Goal: Information Seeking & Learning: Learn about a topic

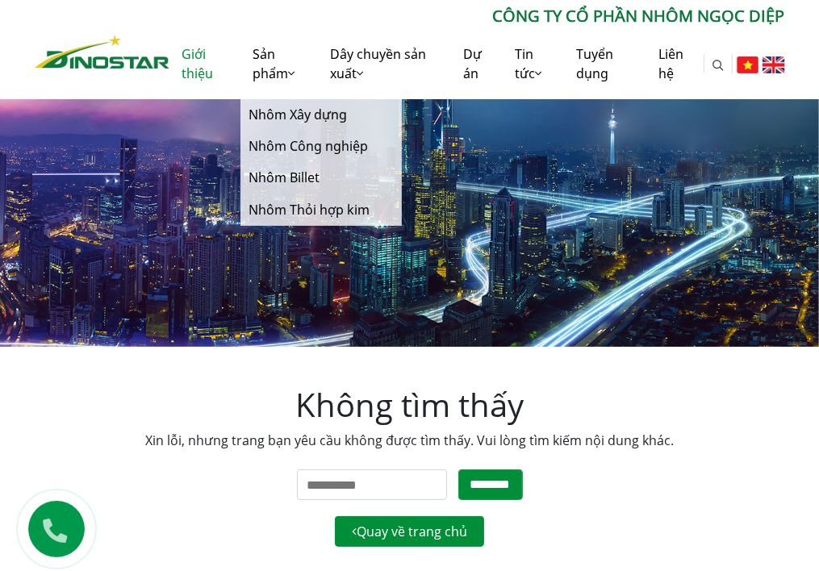
click at [206, 73] on link "Giới thiệu" at bounding box center [204, 63] width 70 height 71
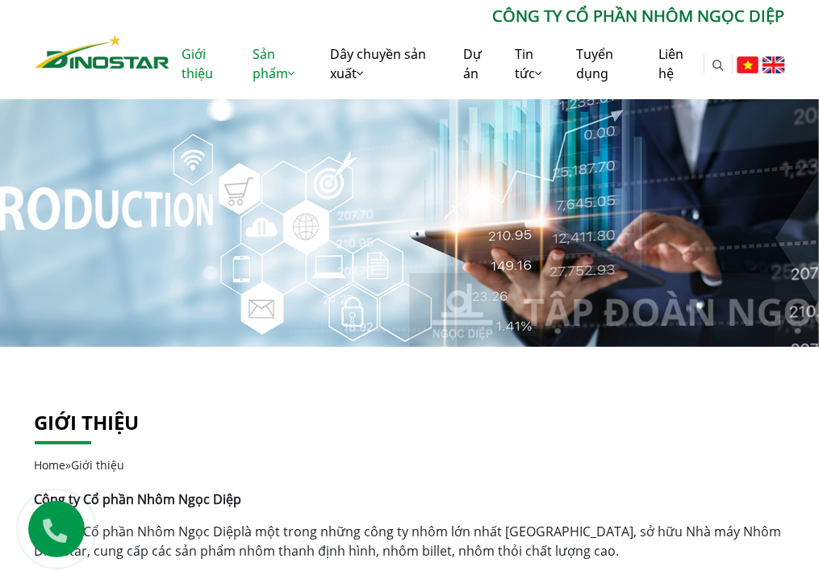
click at [276, 69] on link "Sản phẩm" at bounding box center [279, 63] width 78 height 71
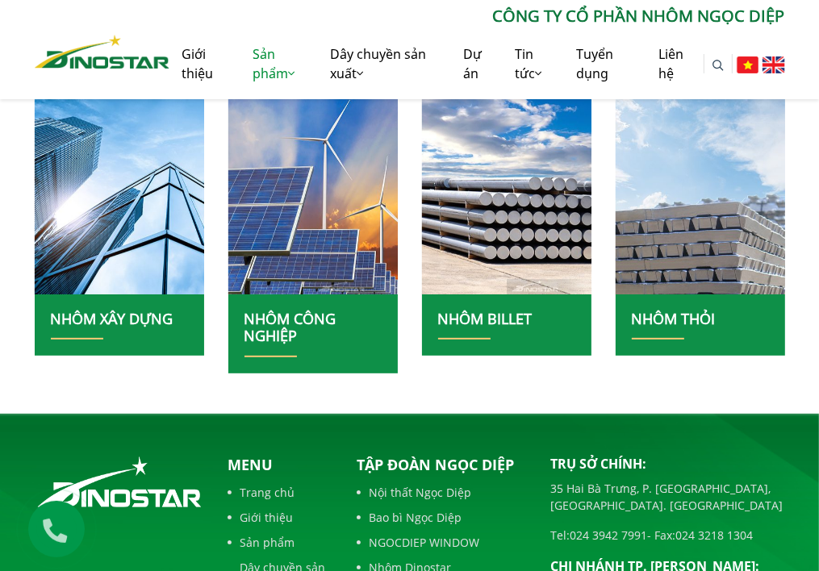
scroll to position [403, 0]
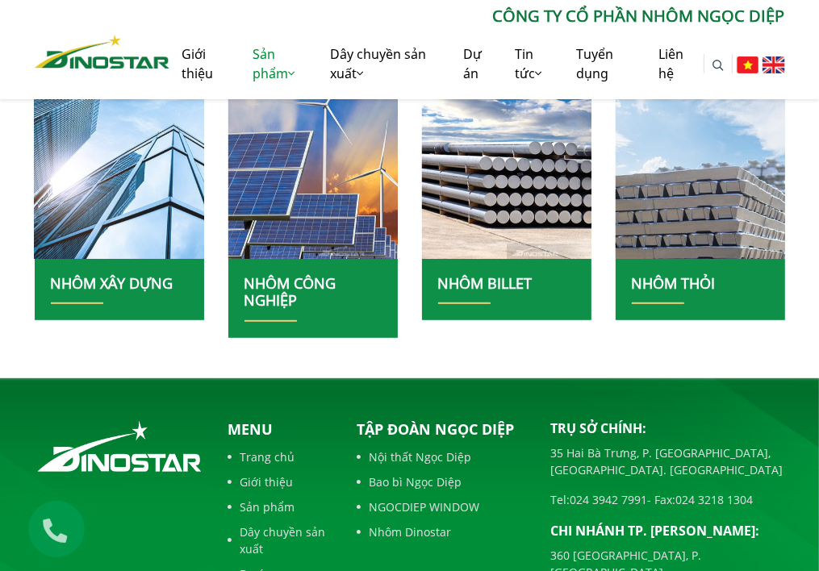
click at [61, 202] on img at bounding box center [118, 155] width 181 height 222
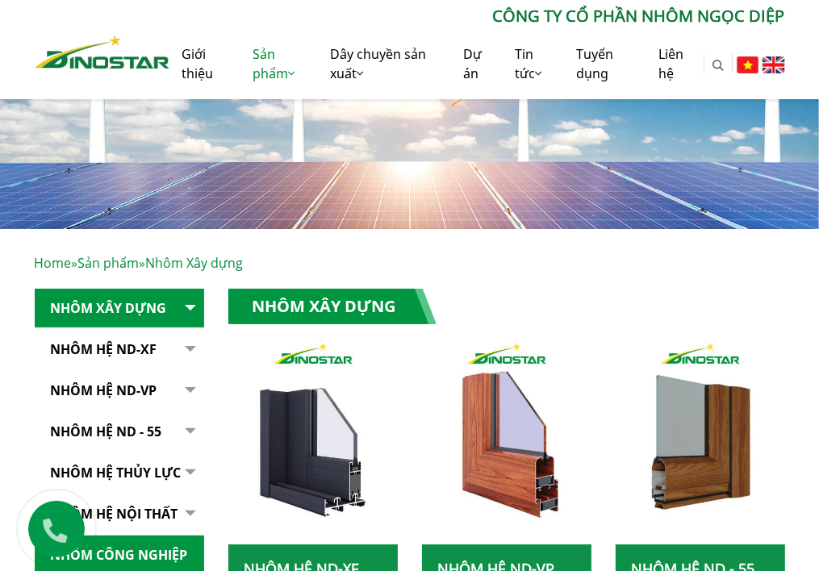
scroll to position [161, 0]
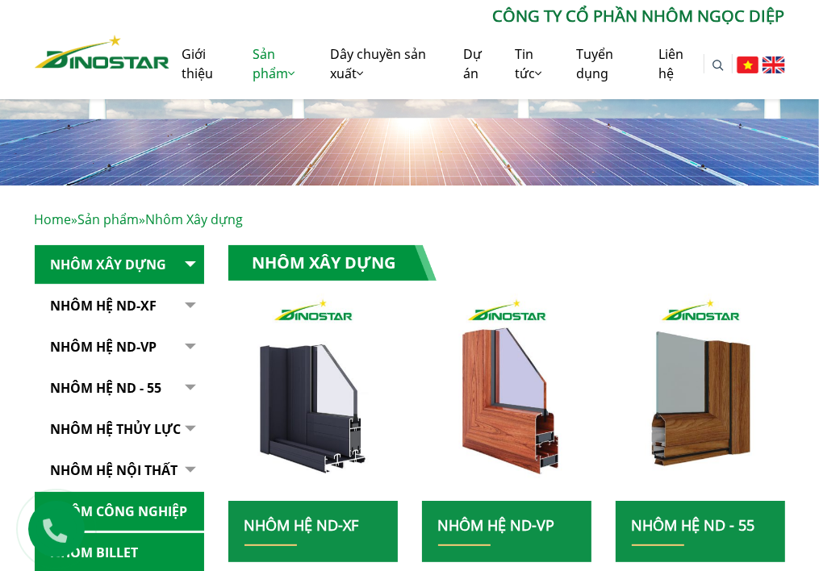
click at [188, 343] on button "button" at bounding box center [188, 347] width 32 height 40
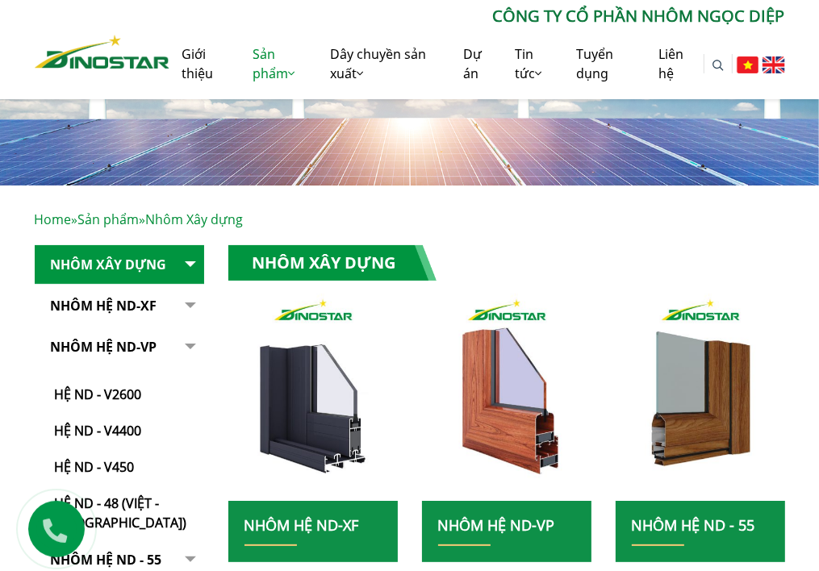
click at [188, 343] on button "button" at bounding box center [188, 429] width 32 height 205
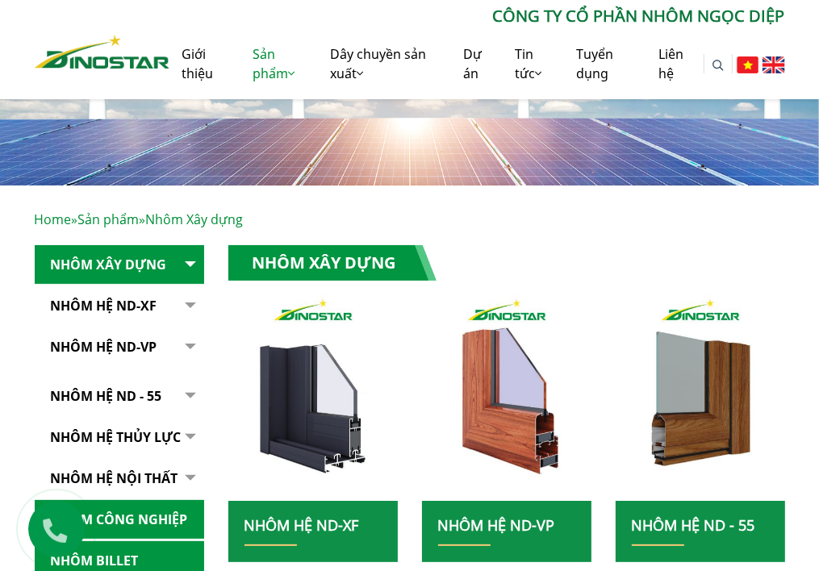
click at [186, 302] on button "button" at bounding box center [188, 306] width 32 height 40
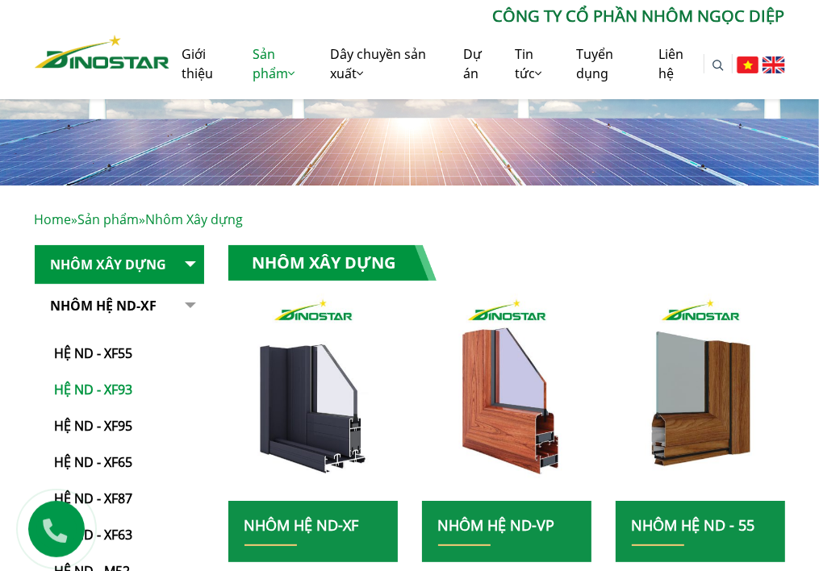
click at [119, 386] on link "Hệ ND - XF93" at bounding box center [123, 382] width 161 height 36
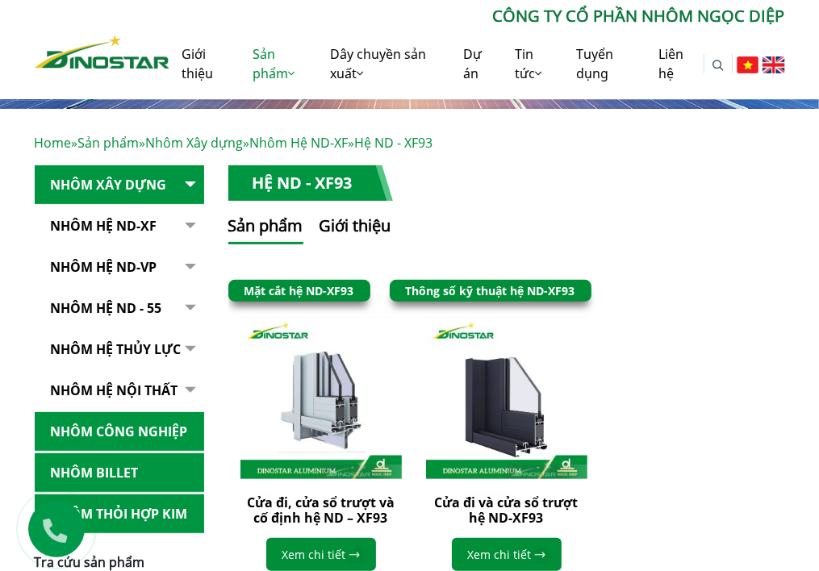
scroll to position [242, 0]
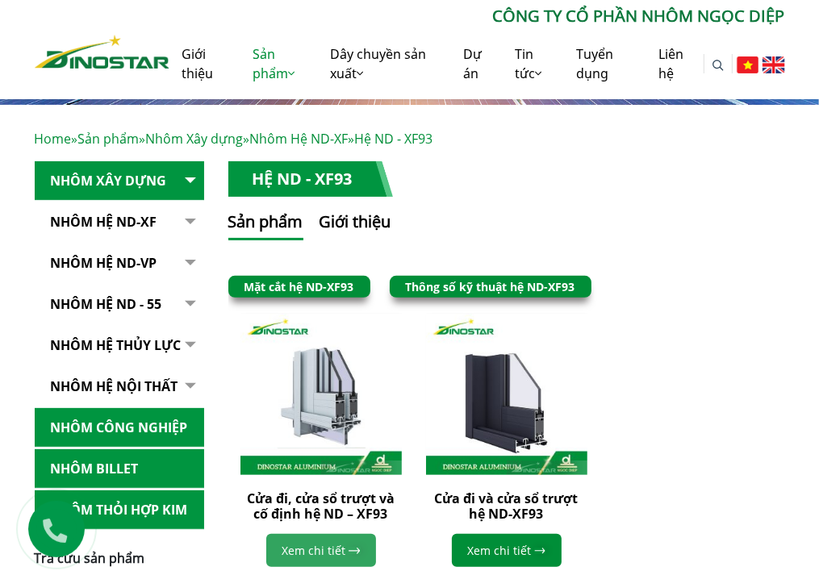
click at [311, 541] on link "Xem chi tiết" at bounding box center [321, 550] width 110 height 33
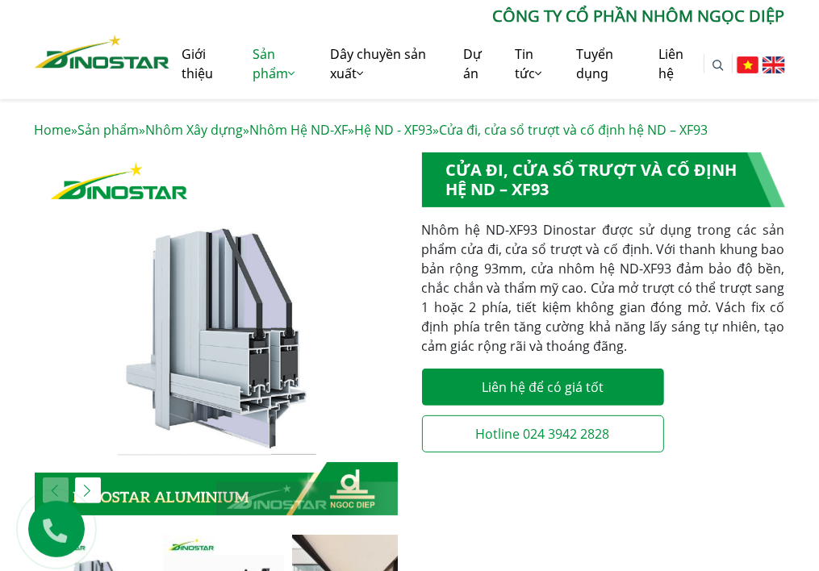
scroll to position [242, 0]
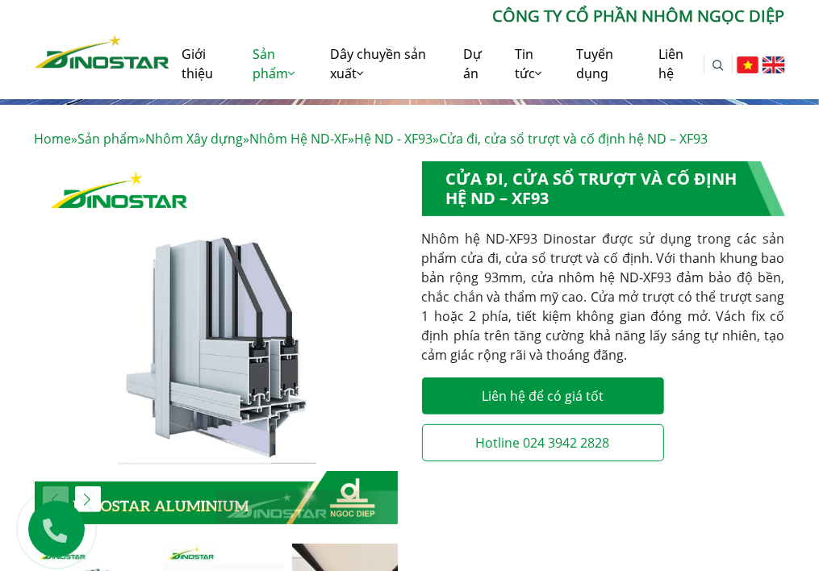
click at [261, 275] on img "1 / 6" at bounding box center [216, 342] width 363 height 363
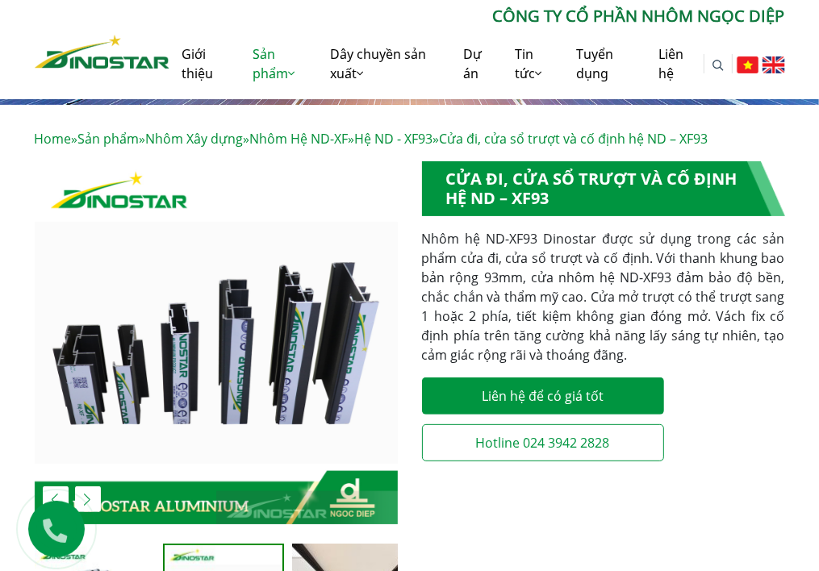
click at [293, 280] on img "2 / 6" at bounding box center [216, 342] width 363 height 363
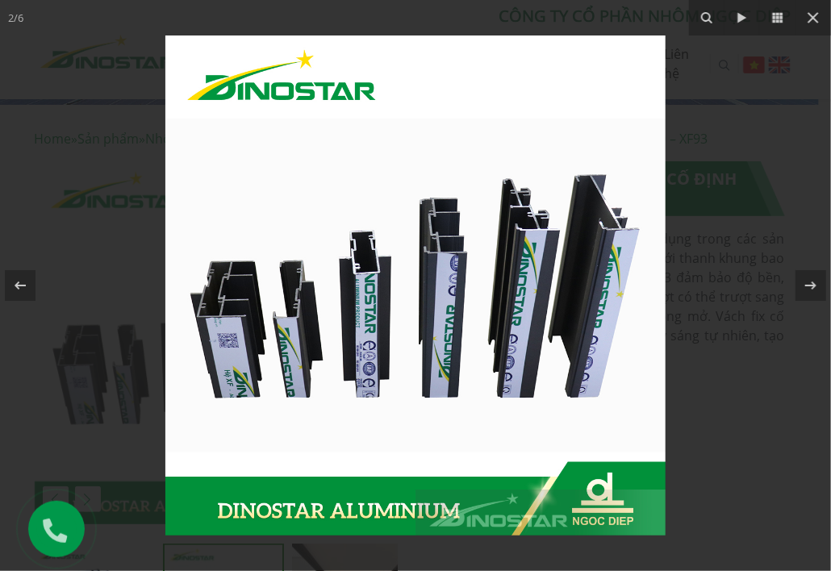
click at [413, 259] on img at bounding box center [415, 285] width 500 height 500
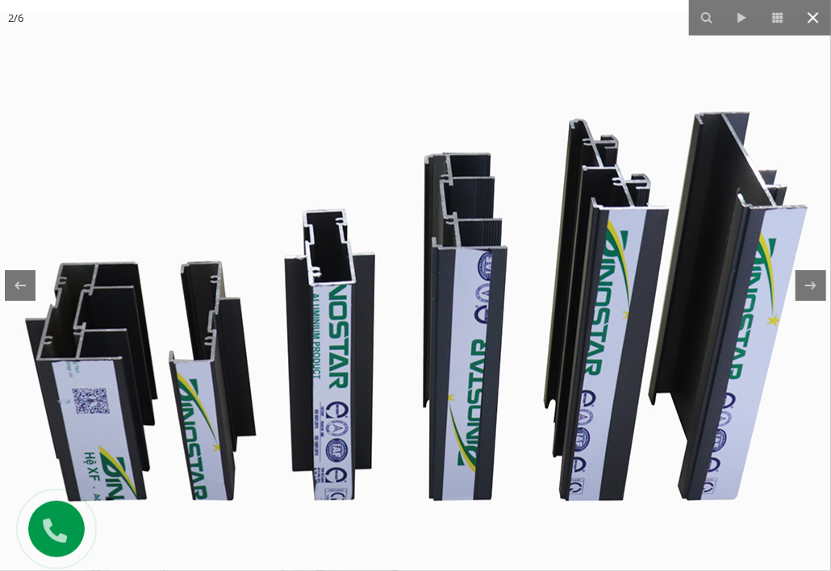
click at [817, 31] on button at bounding box center [812, 17] width 35 height 35
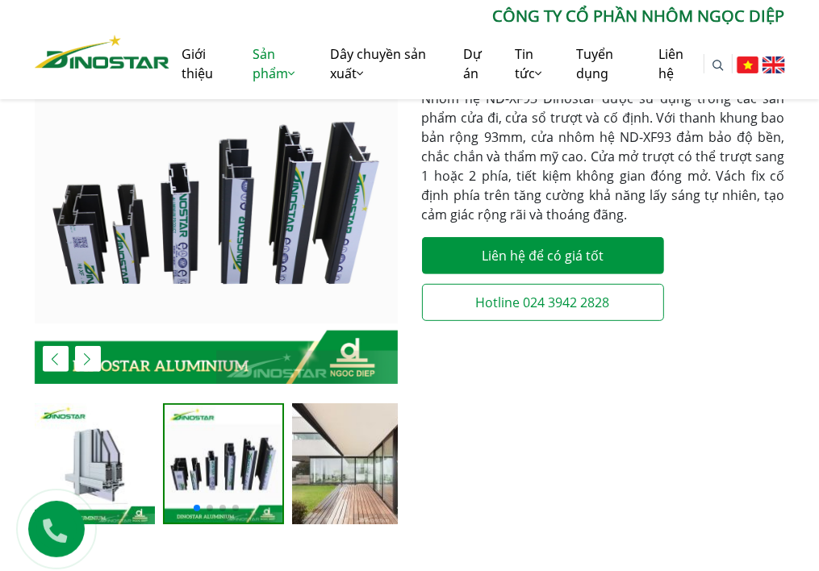
scroll to position [403, 0]
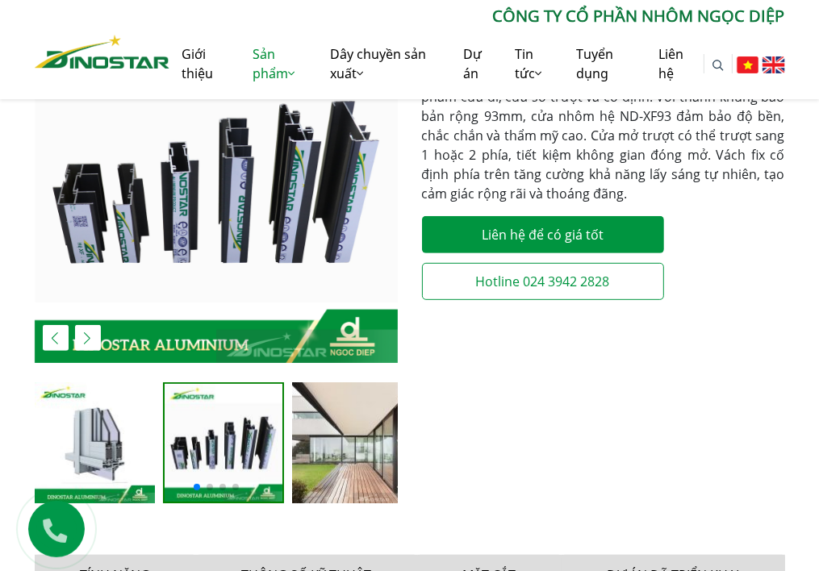
click at [351, 424] on img at bounding box center [352, 442] width 121 height 121
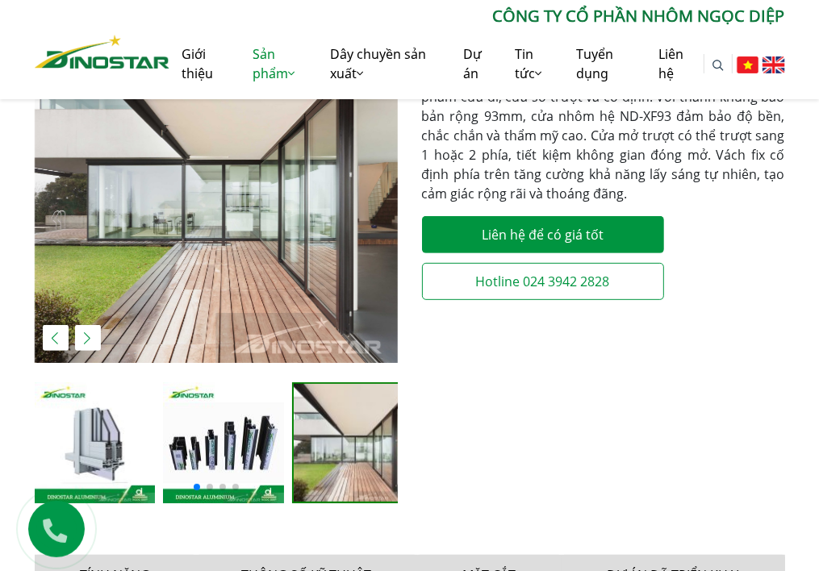
click at [361, 433] on img at bounding box center [353, 443] width 118 height 118
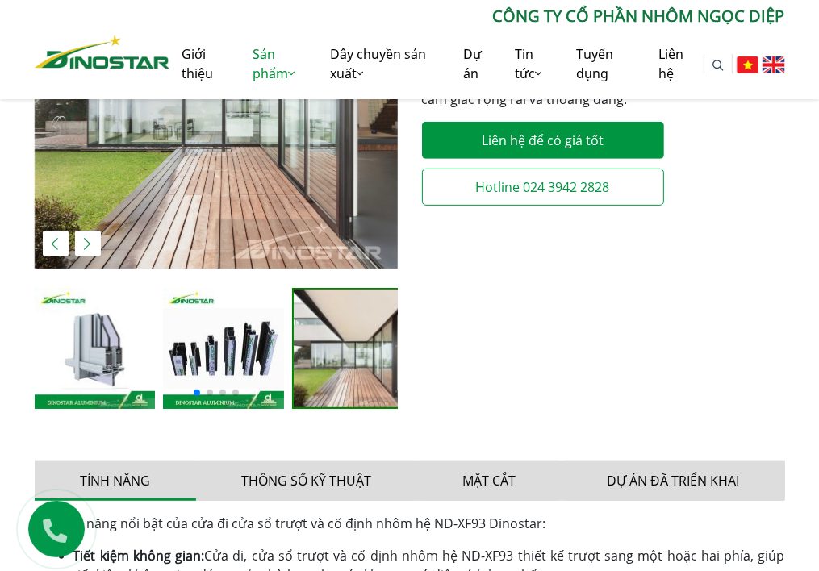
scroll to position [645, 0]
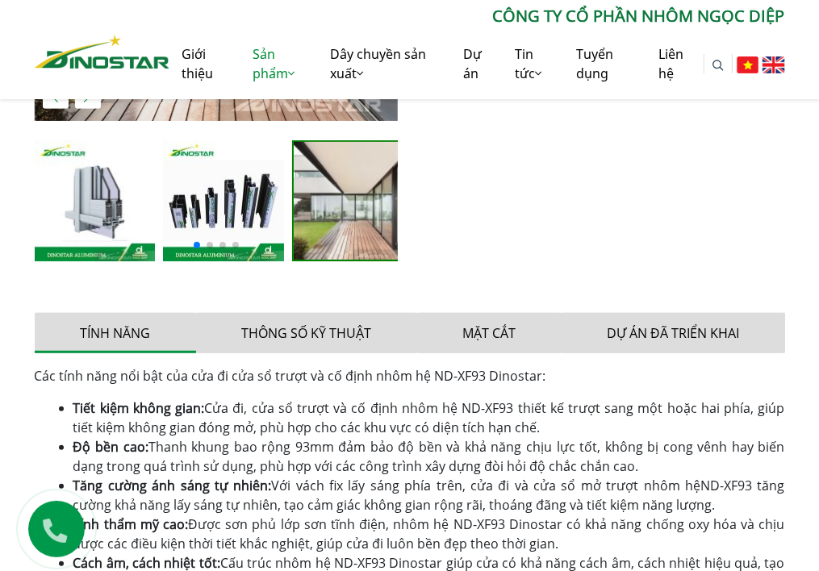
click at [249, 219] on img at bounding box center [223, 200] width 121 height 121
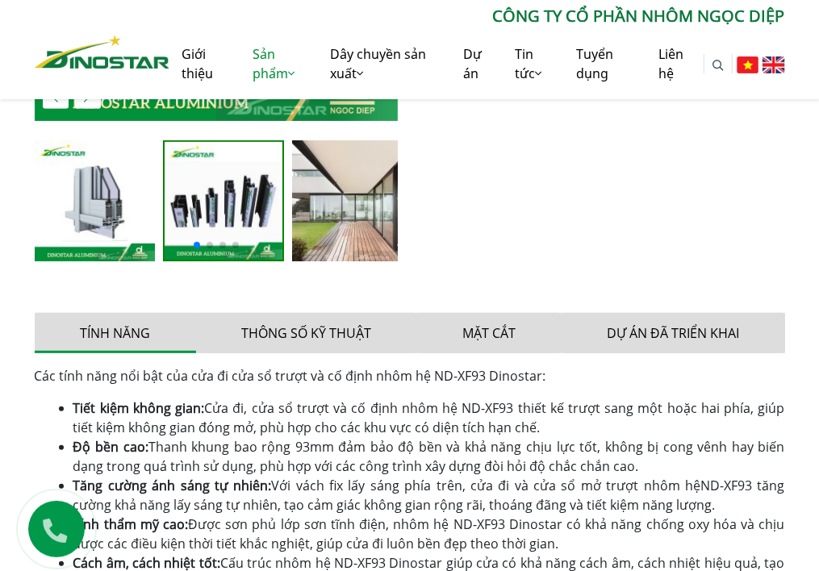
click at [106, 219] on img at bounding box center [95, 200] width 121 height 121
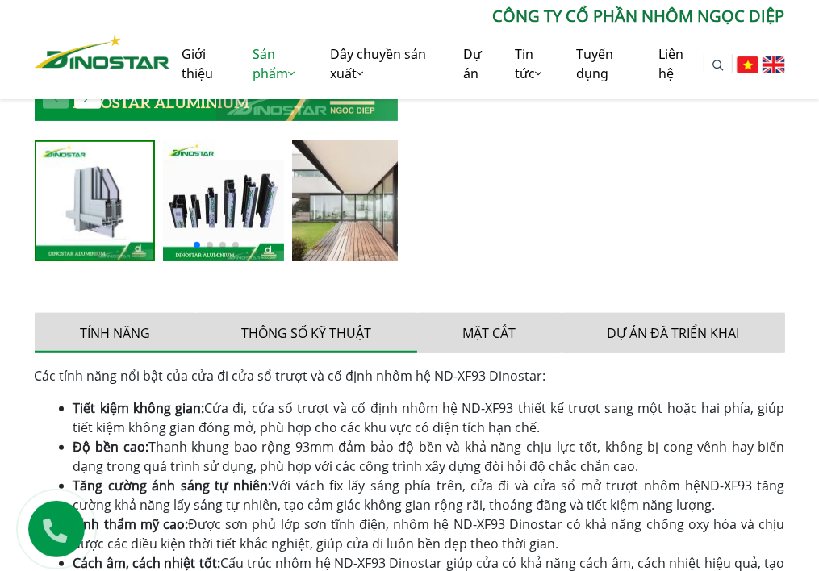
click at [297, 339] on button "Thông số kỹ thuật" at bounding box center [306, 333] width 221 height 40
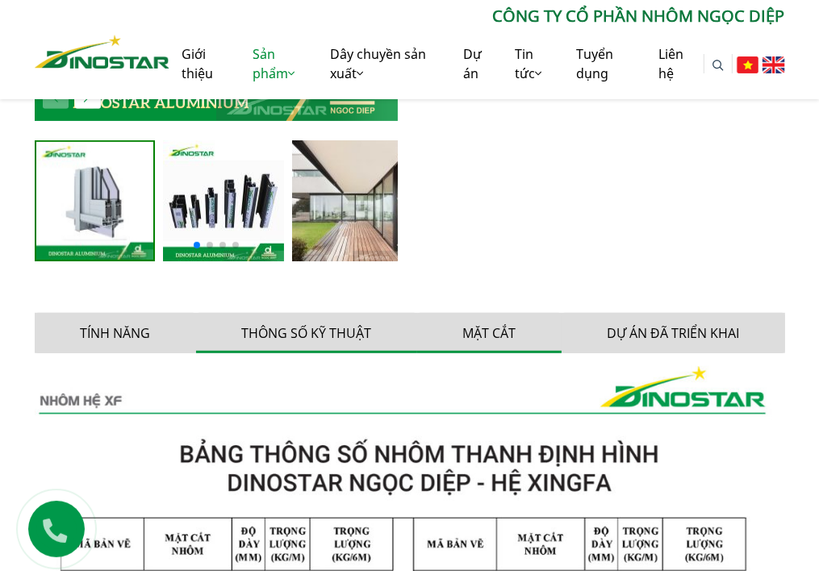
click at [483, 315] on button "Mặt cắt" at bounding box center [489, 333] width 144 height 40
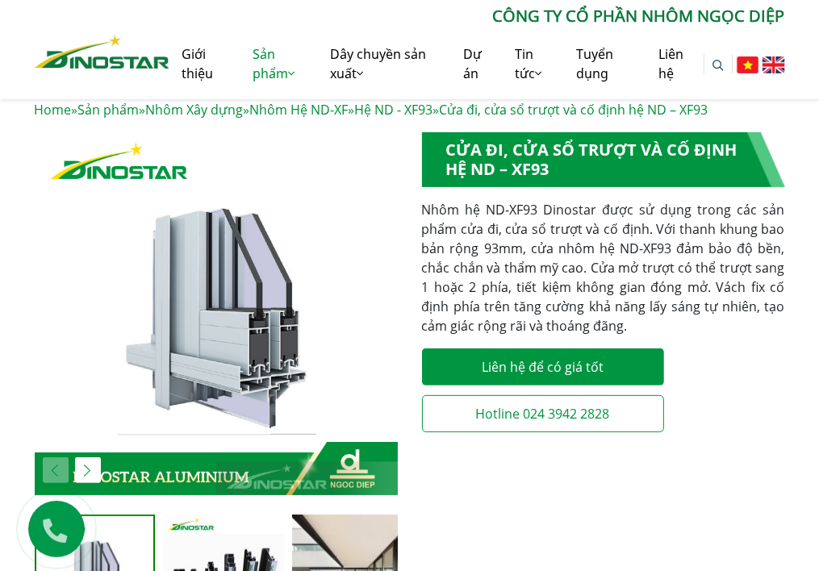
scroll to position [242, 0]
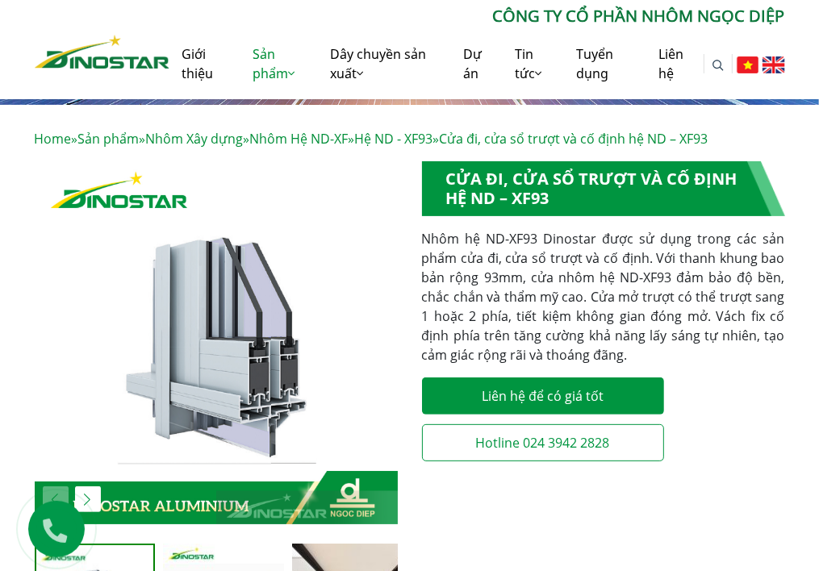
click at [570, 275] on p "Nhôm hệ ND-XF93 Dinostar được sử dụng trong các sản phẩm cửa đi, cửa sổ trượt v…" at bounding box center [603, 296] width 363 height 135
drag, startPoint x: 550, startPoint y: 277, endPoint x: 542, endPoint y: 281, distance: 9.0
click at [542, 281] on p "Nhôm hệ ND-XF93 Dinostar được sử dụng trong các sản phẩm cửa đi, cửa sổ trượt v…" at bounding box center [603, 296] width 363 height 135
drag, startPoint x: 542, startPoint y: 281, endPoint x: 449, endPoint y: 244, distance: 100.2
click at [449, 244] on p "Nhôm hệ ND-XF93 Dinostar được sử dụng trong các sản phẩm cửa đi, cửa sổ trượt v…" at bounding box center [603, 296] width 363 height 135
